Goal: Task Accomplishment & Management: Manage account settings

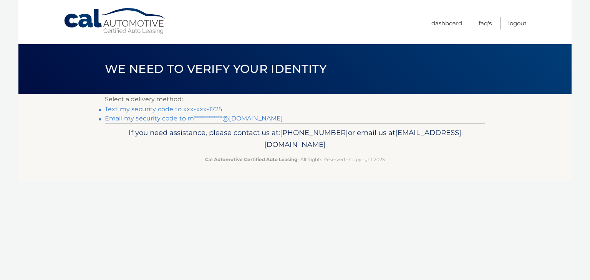
click at [150, 109] on link "Text my security code to xxx-xxx-1725" at bounding box center [163, 109] width 117 height 7
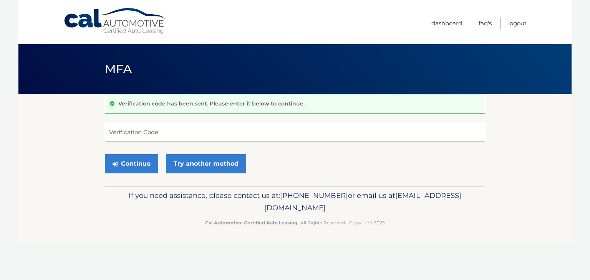
click at [141, 133] on input "Verification Code" at bounding box center [295, 132] width 380 height 19
type input "268954"
click at [137, 168] on button "Continue" at bounding box center [131, 163] width 53 height 19
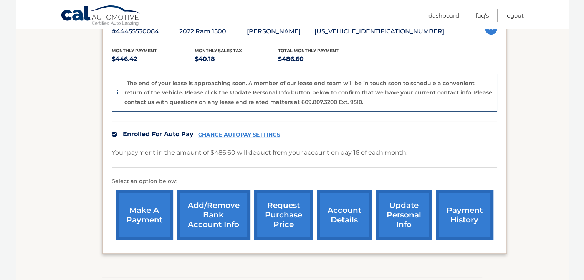
scroll to position [154, 0]
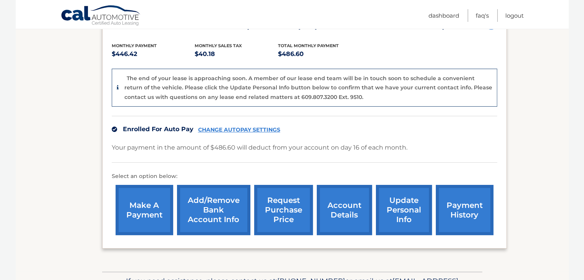
click at [248, 127] on link "CHANGE AUTOPAY SETTINGS" at bounding box center [239, 130] width 82 height 7
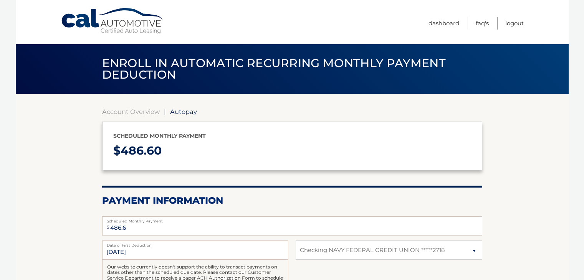
select select "YTk2YjRhMzItMjBlYS00YTRlLWE2ZTQtODI5YTBkNzkxMTYx"
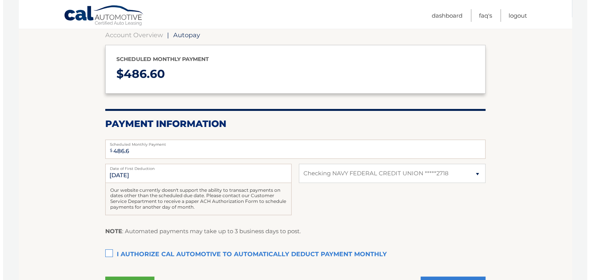
scroll to position [115, 0]
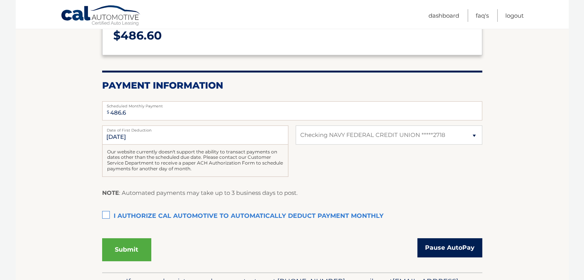
click at [438, 250] on link "Pause AutoPay" at bounding box center [449, 247] width 65 height 19
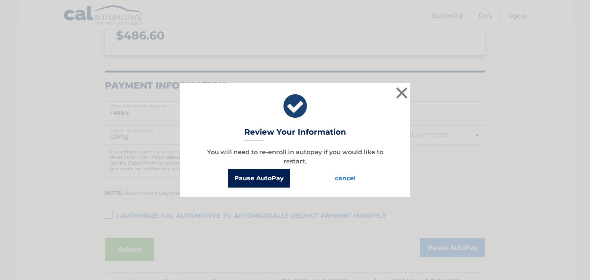
click at [256, 177] on button "Pause AutoPay" at bounding box center [259, 178] width 62 height 18
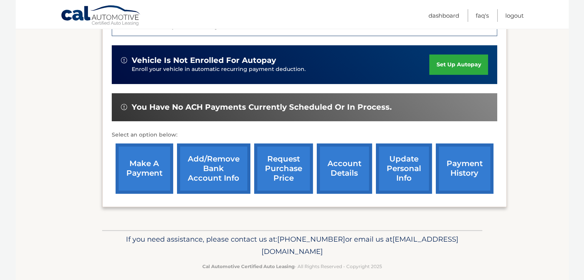
scroll to position [231, 0]
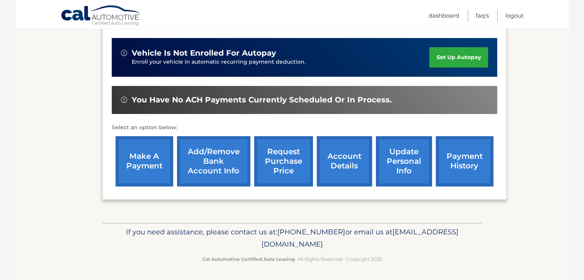
click at [338, 155] on link "account details" at bounding box center [344, 161] width 55 height 50
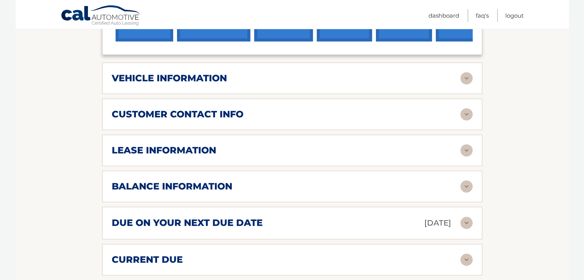
scroll to position [345, 0]
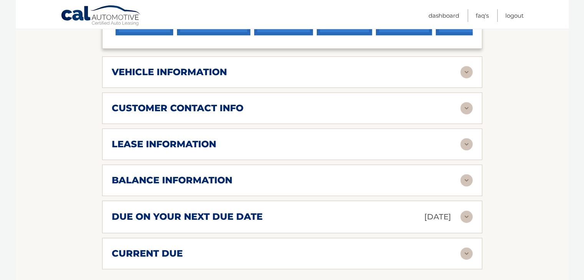
click at [465, 144] on img at bounding box center [466, 144] width 12 height 12
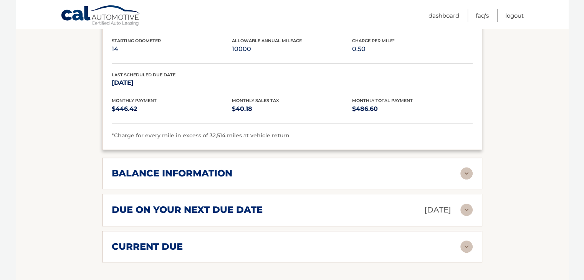
scroll to position [499, 0]
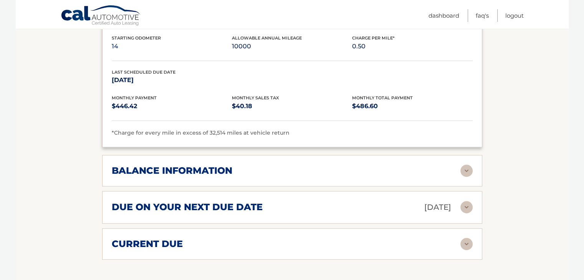
click at [467, 169] on img at bounding box center [466, 171] width 12 height 12
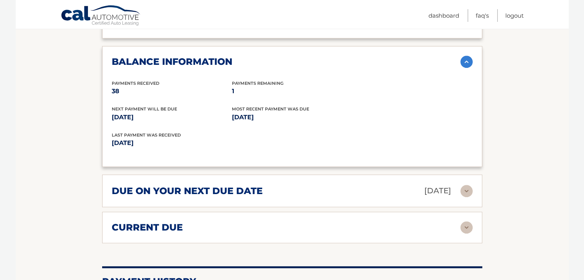
scroll to position [614, 0]
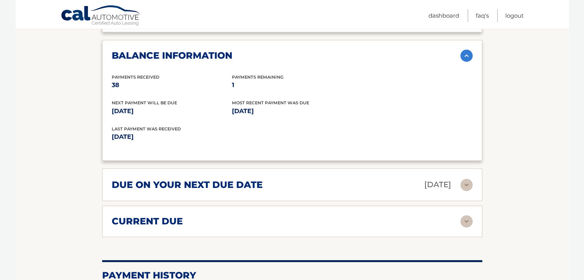
click at [466, 182] on img at bounding box center [466, 185] width 12 height 12
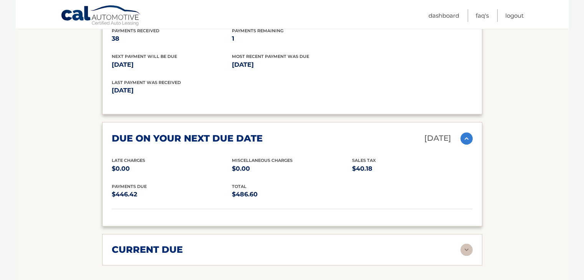
scroll to position [768, 0]
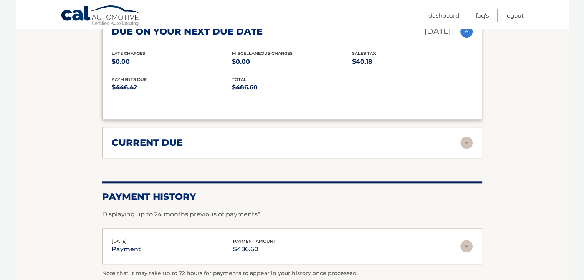
click at [462, 138] on img at bounding box center [466, 143] width 12 height 12
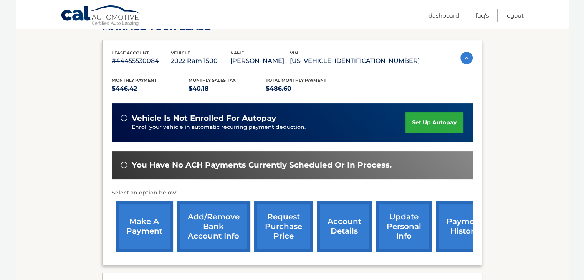
scroll to position [230, 0]
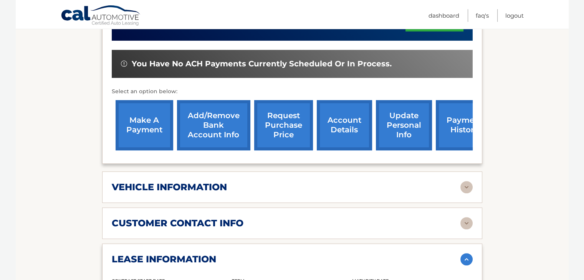
click at [467, 186] on img at bounding box center [466, 187] width 12 height 12
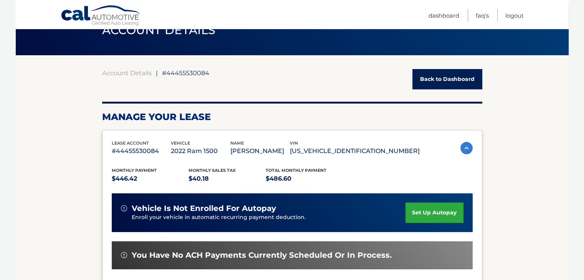
scroll to position [0, 0]
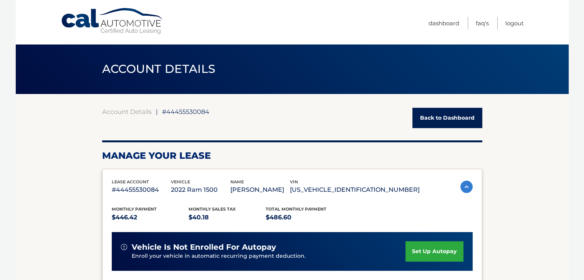
click at [431, 114] on link "Back to Dashboard" at bounding box center [447, 118] width 70 height 20
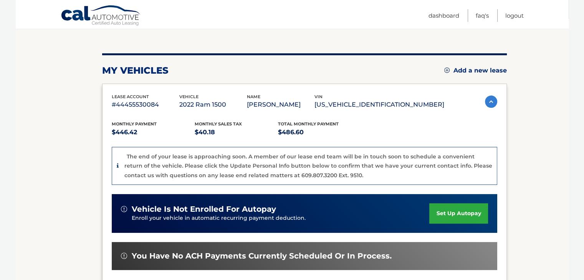
scroll to position [78, 0]
